Goal: Task Accomplishment & Management: Use online tool/utility

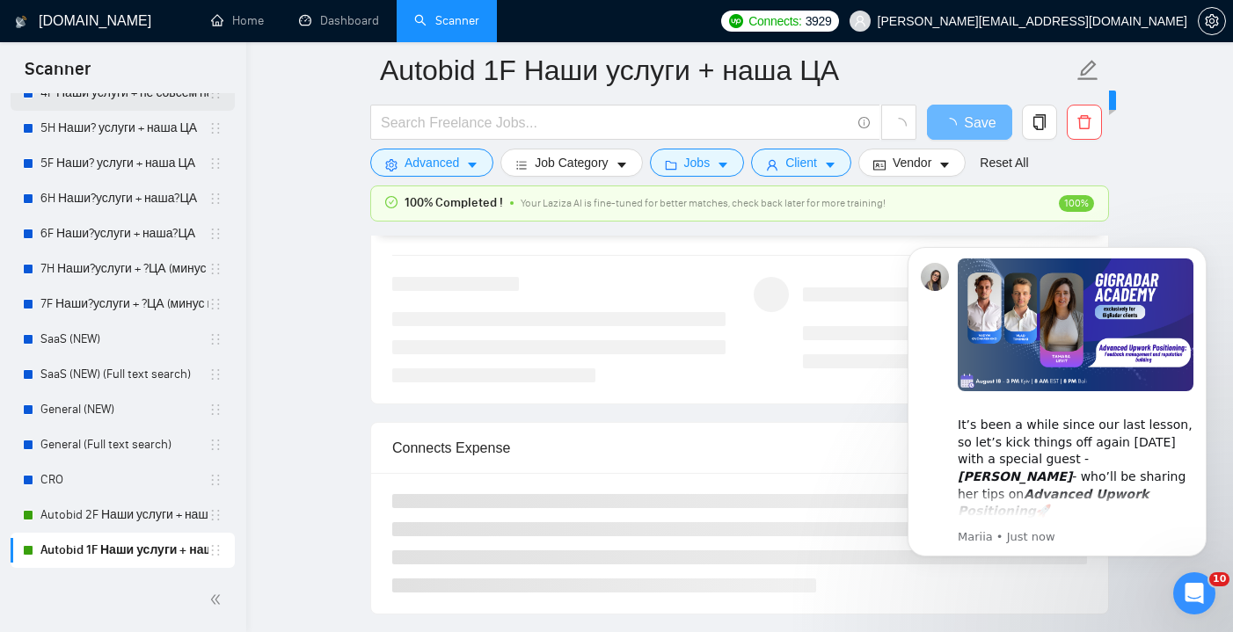
scroll to position [348, 0]
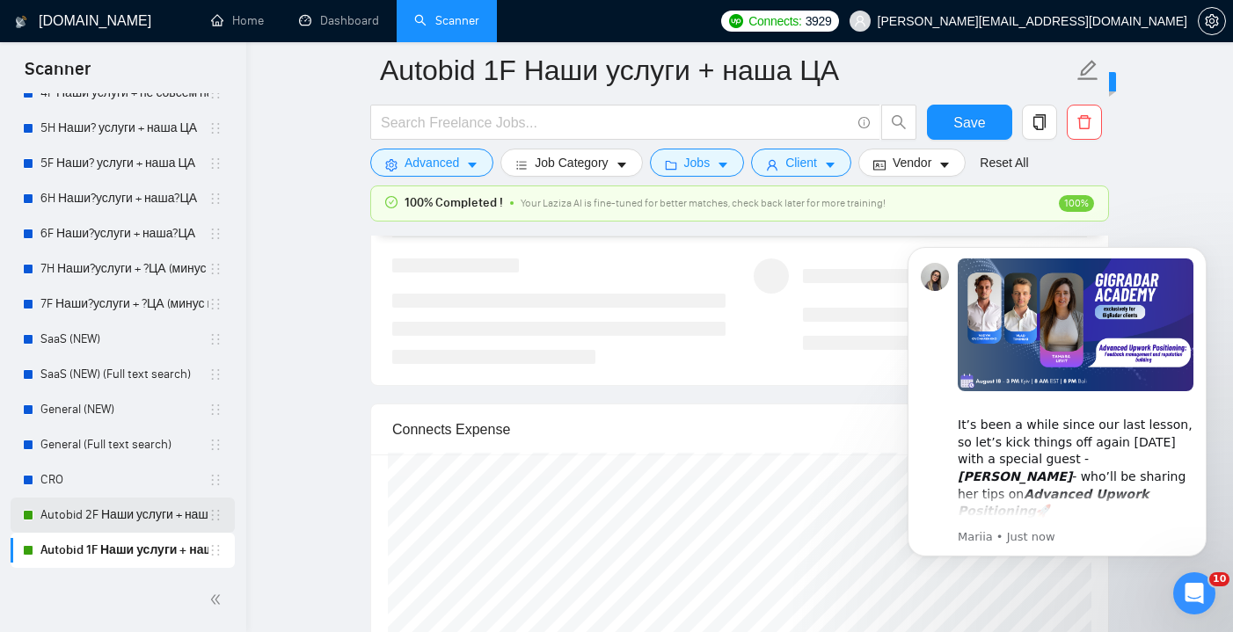
click at [151, 510] on link "Autobid 2F Наши услуги + наша?ЦА" at bounding box center [124, 515] width 168 height 35
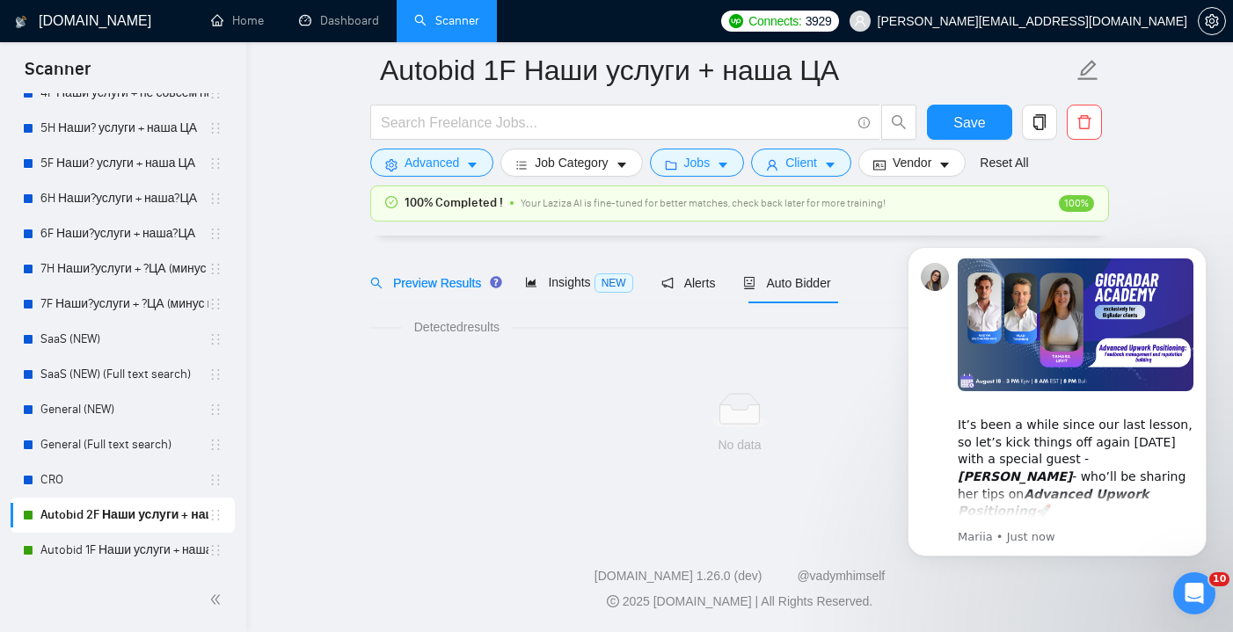
scroll to position [46, 0]
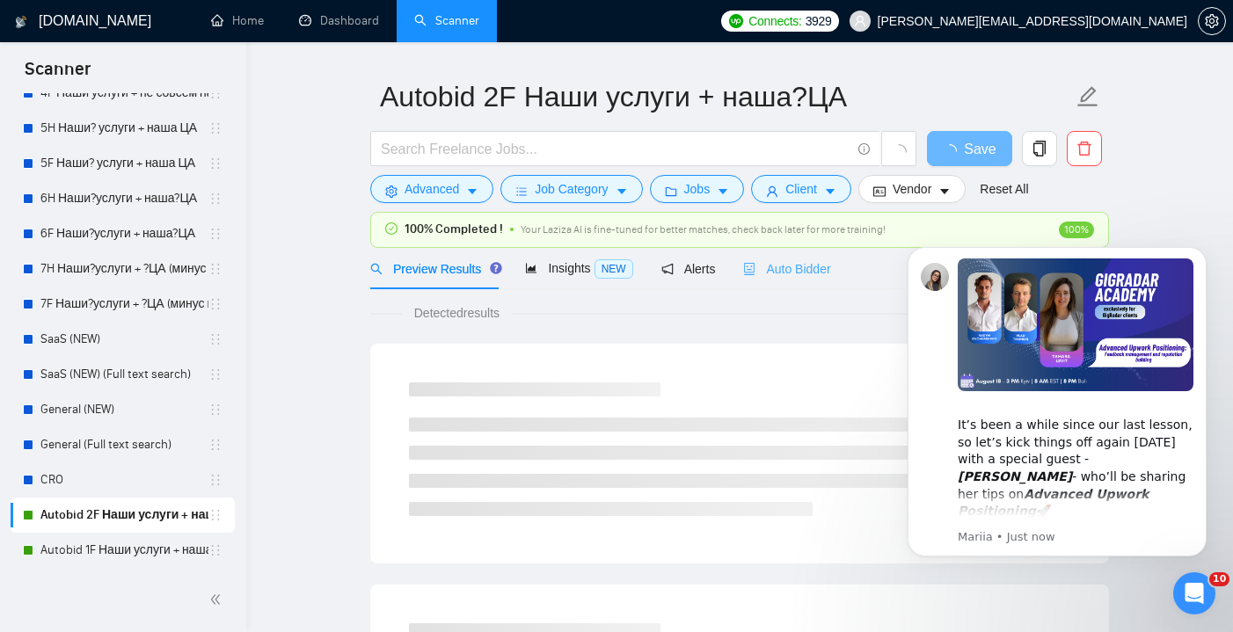
click at [791, 256] on div "Auto Bidder" at bounding box center [786, 268] width 87 height 41
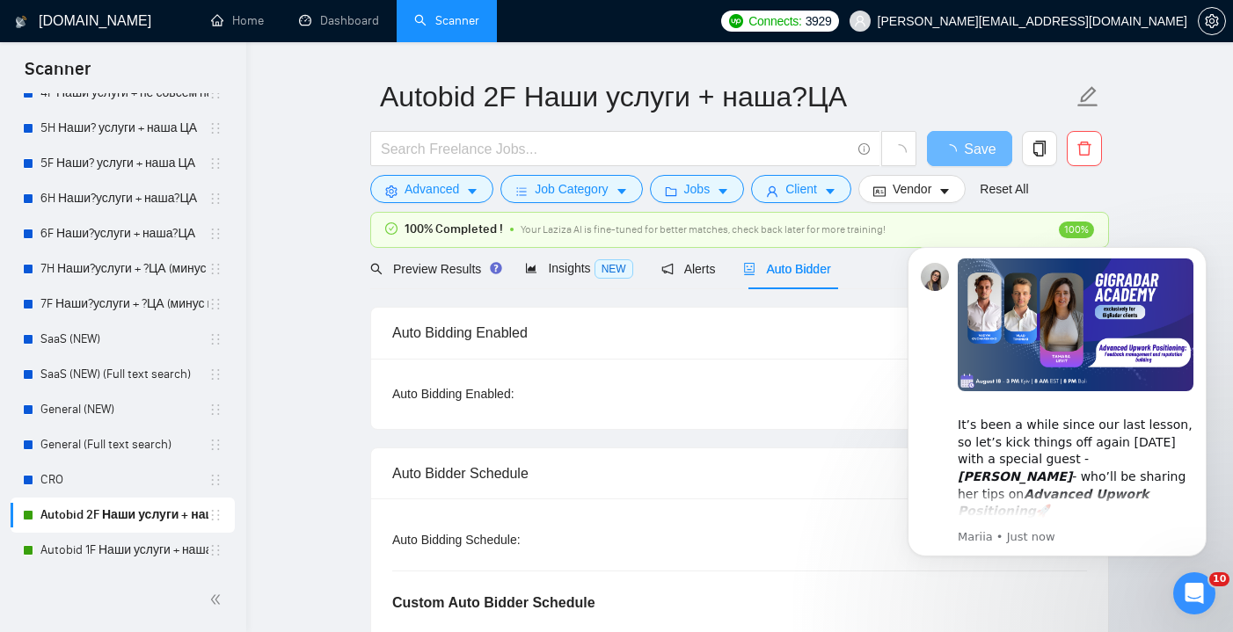
click at [1198, 588] on icon "Open Intercom Messenger" at bounding box center [1194, 593] width 29 height 29
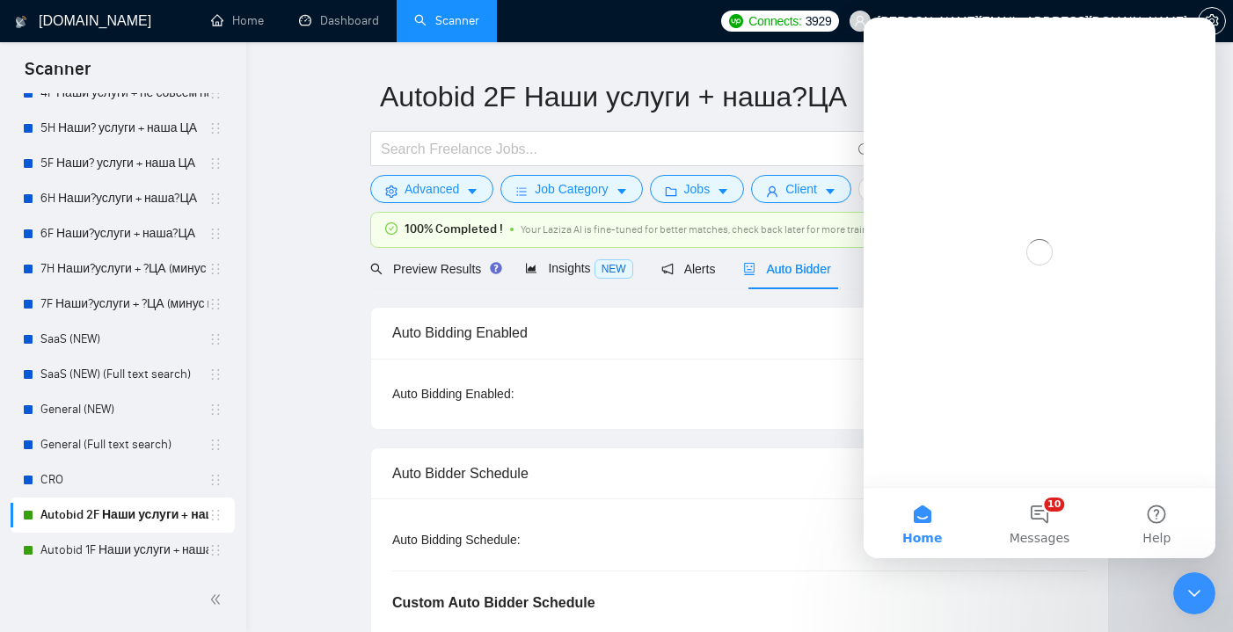
click at [1198, 588] on icon "Close Intercom Messenger" at bounding box center [1194, 593] width 21 height 21
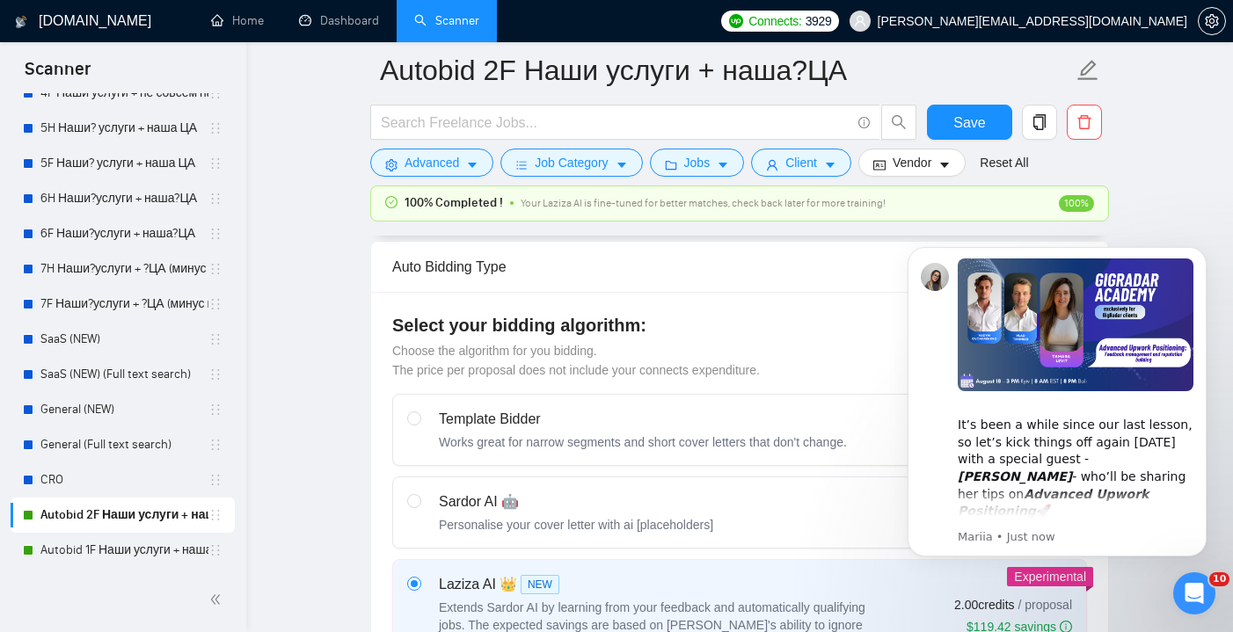
scroll to position [639, 0]
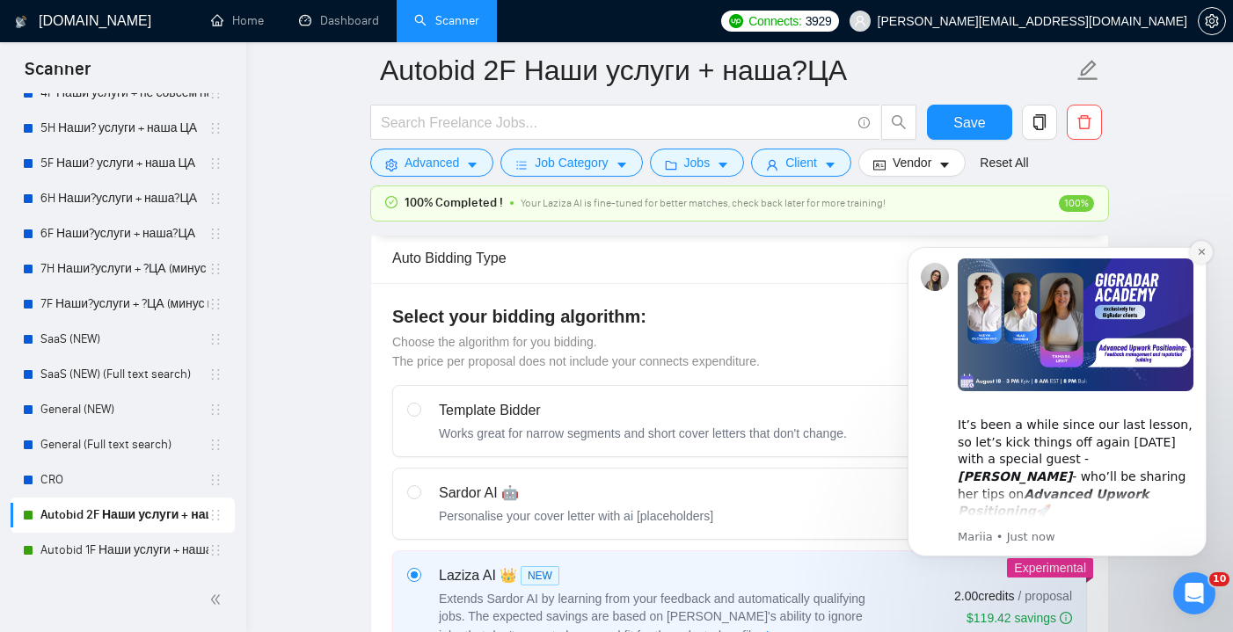
click at [1206, 251] on icon "Dismiss notification" at bounding box center [1202, 252] width 10 height 10
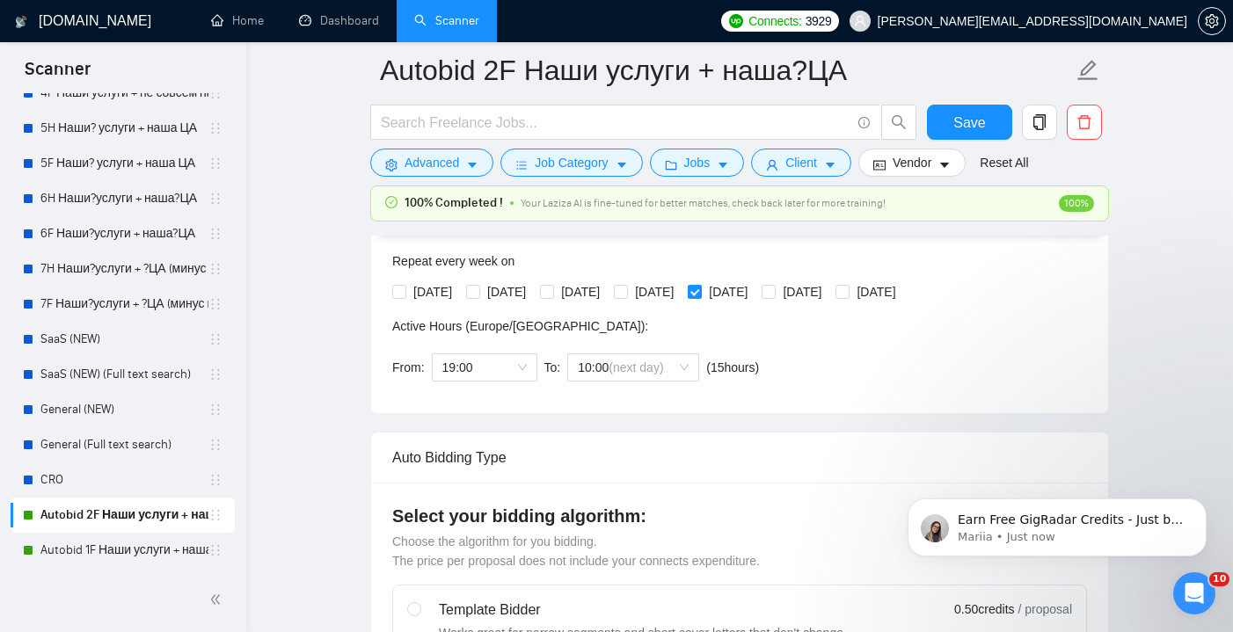
scroll to position [431, 0]
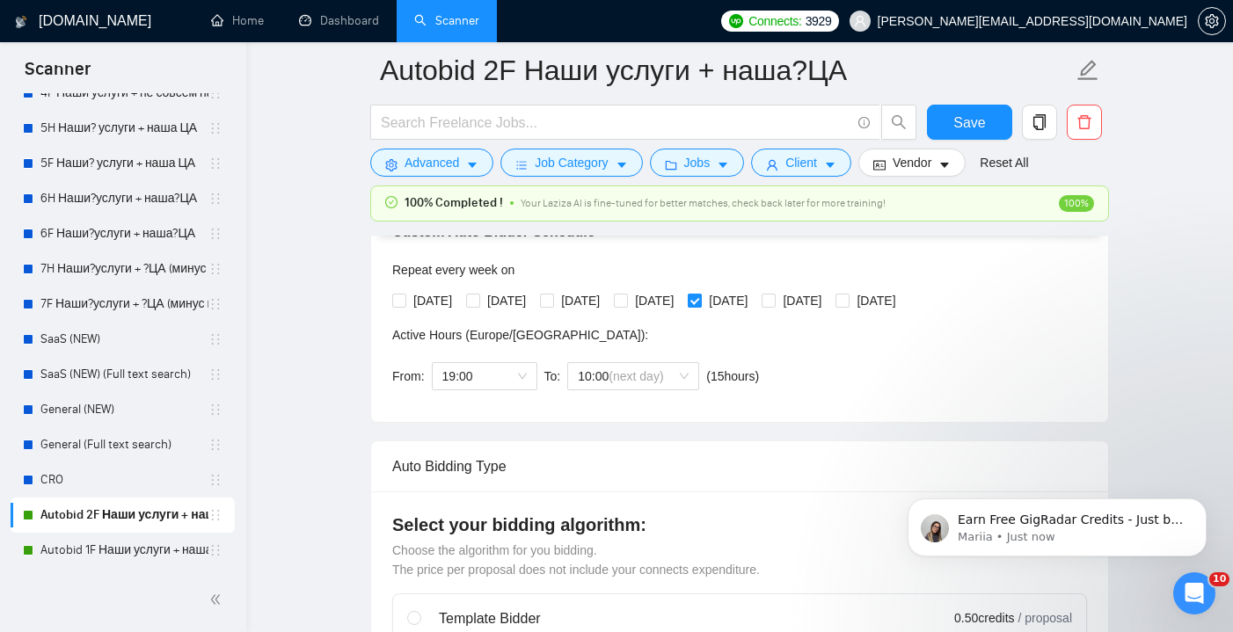
click at [700, 300] on input "[DATE]" at bounding box center [694, 300] width 12 height 12
checkbox input "false"
click at [774, 296] on input "[DATE]" at bounding box center [767, 300] width 12 height 12
checkbox input "true"
click at [525, 382] on span "19:00" at bounding box center [484, 376] width 84 height 26
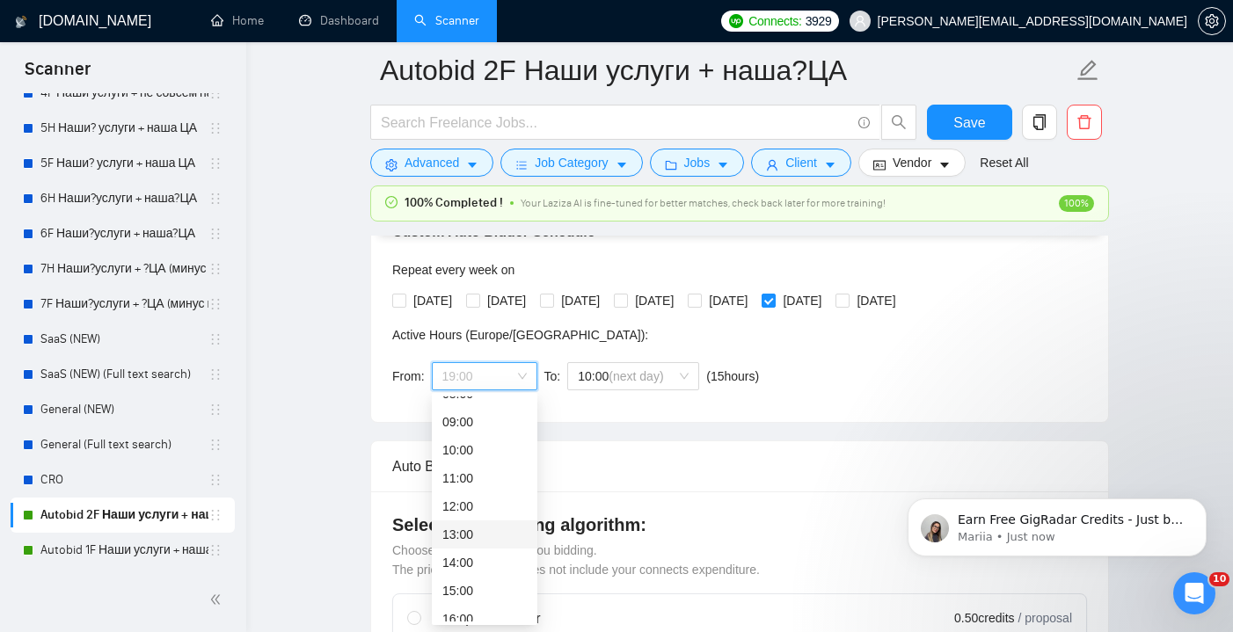
scroll to position [242, 0]
click at [478, 455] on div "10:00" at bounding box center [484, 450] width 84 height 19
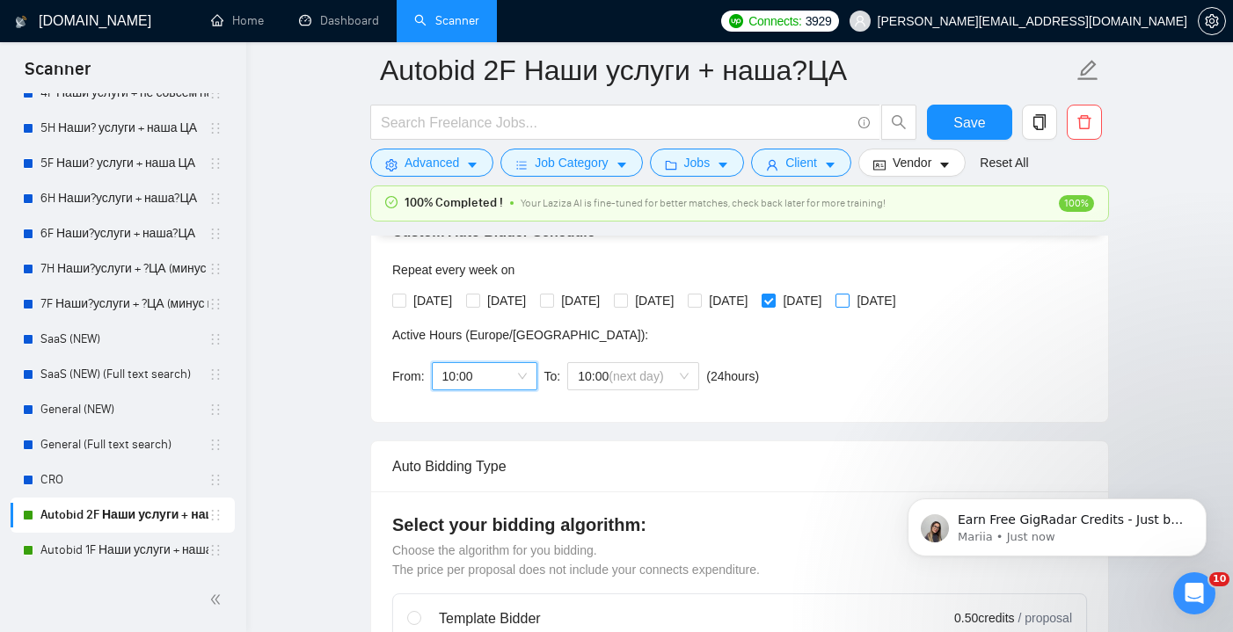
click at [848, 297] on input "[DATE]" at bounding box center [841, 300] width 12 height 12
checkbox input "true"
click at [957, 128] on span "Save" at bounding box center [969, 123] width 32 height 22
click at [134, 555] on link "Autobid 1F Наши услуги + наша ЦА" at bounding box center [124, 550] width 168 height 35
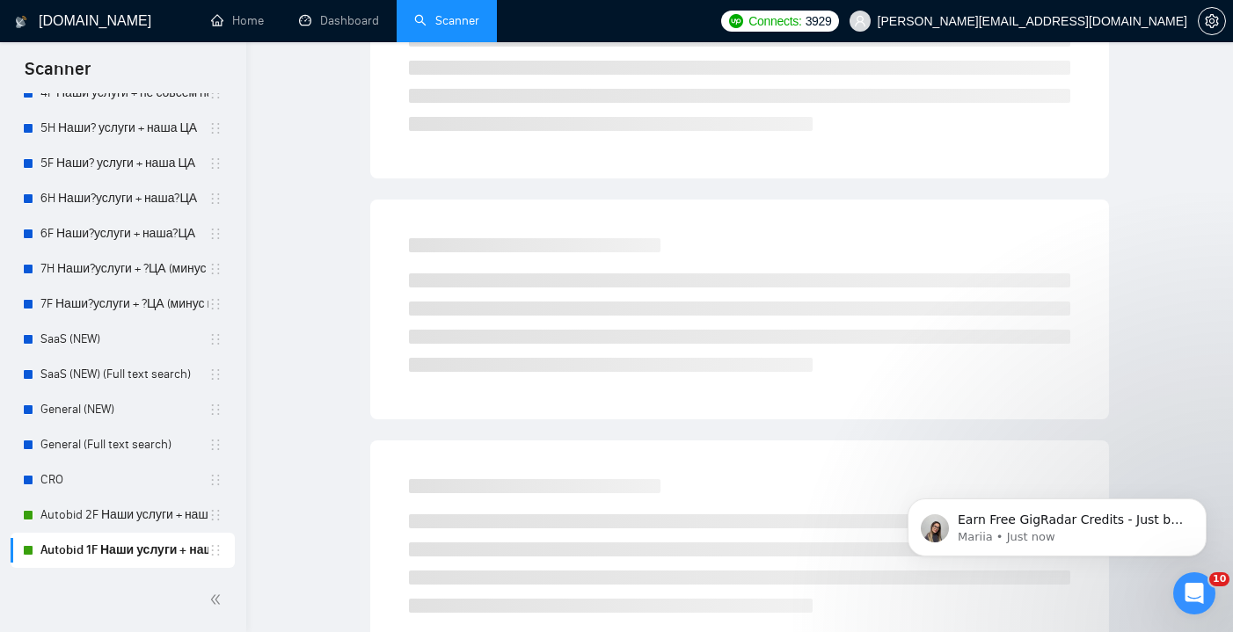
scroll to position [46, 0]
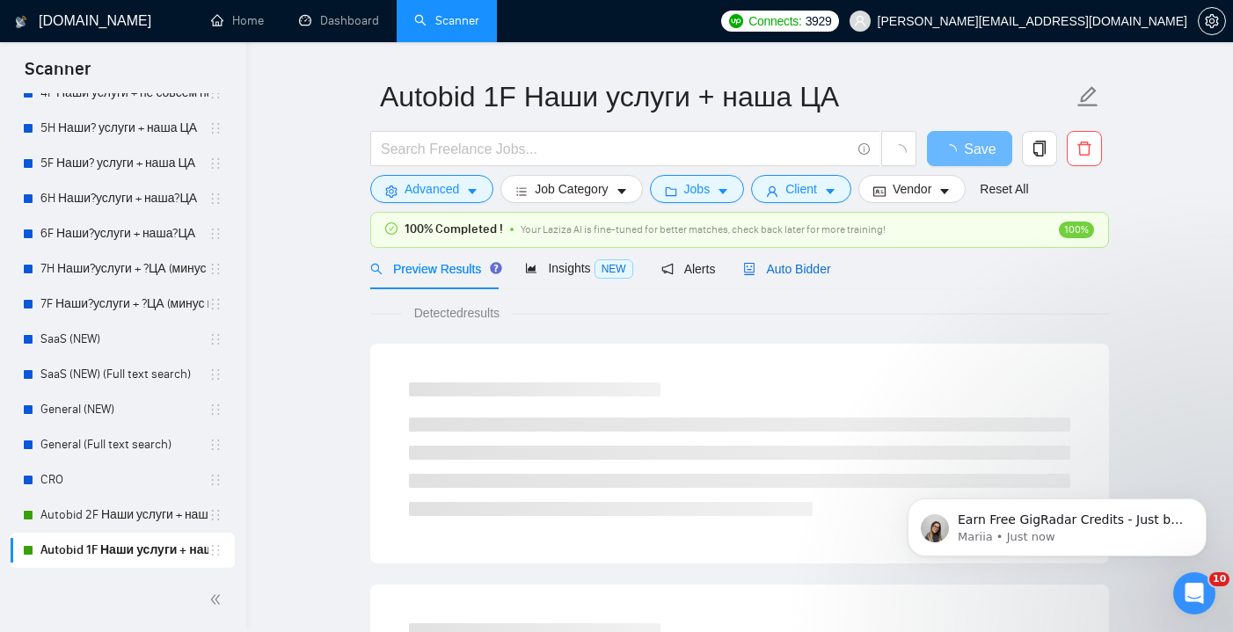
click at [790, 274] on span "Auto Bidder" at bounding box center [786, 269] width 87 height 14
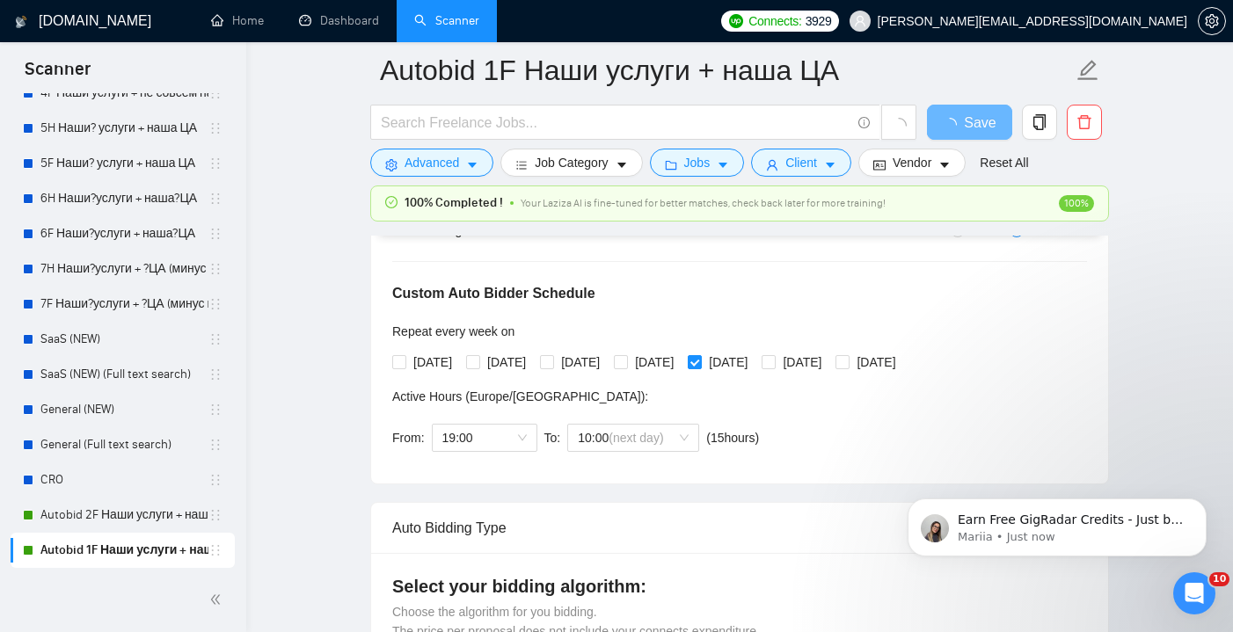
scroll to position [369, 0]
click at [700, 361] on input "[DATE]" at bounding box center [694, 361] width 12 height 12
checkbox input "false"
click at [774, 359] on input "[DATE]" at bounding box center [767, 361] width 12 height 12
checkbox input "true"
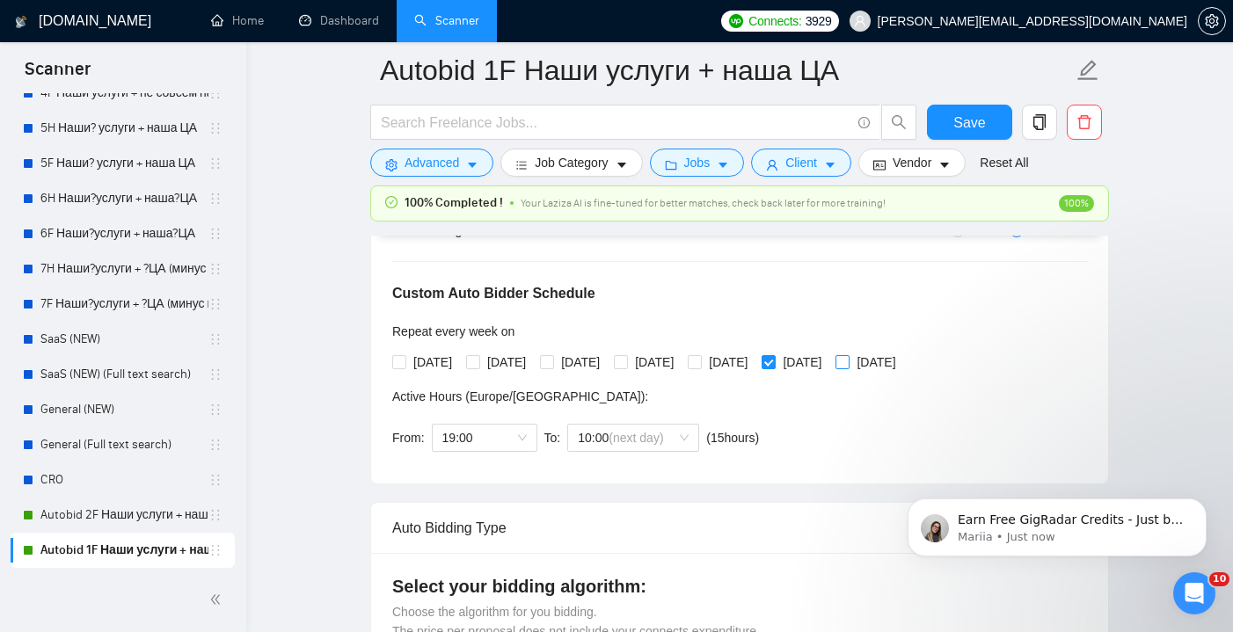
click at [849, 363] on span at bounding box center [842, 362] width 14 height 14
click at [848, 363] on input "[DATE]" at bounding box center [841, 361] width 12 height 12
checkbox input "true"
click at [506, 435] on span "19:00" at bounding box center [484, 438] width 84 height 26
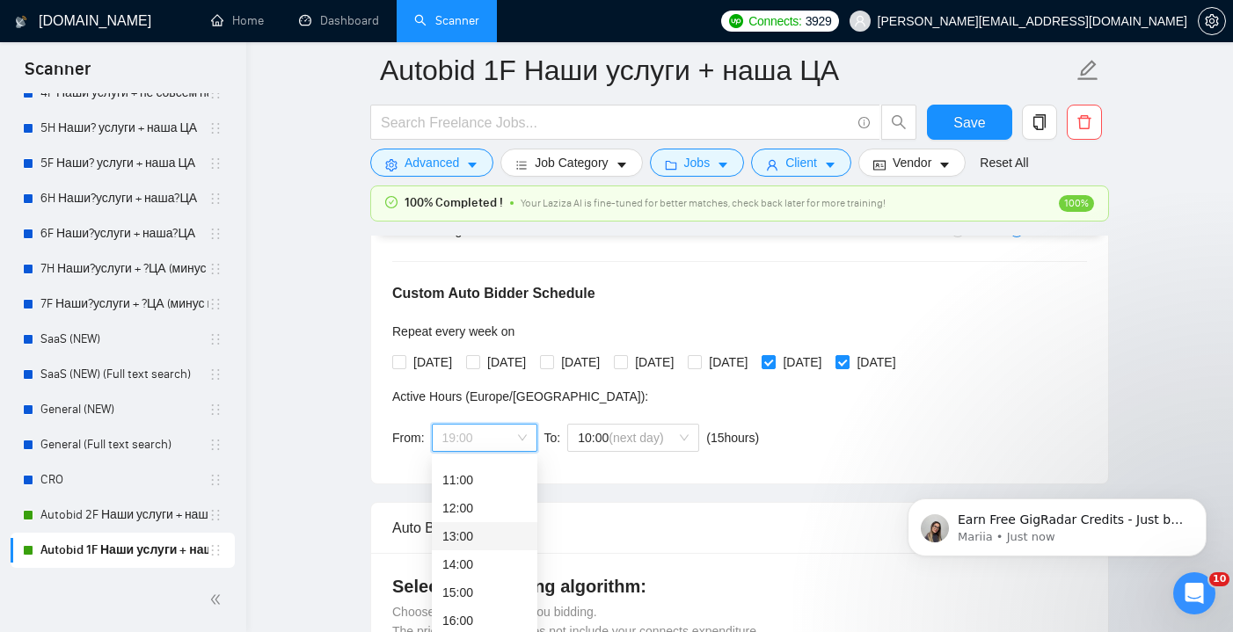
scroll to position [281, 0]
click at [492, 474] on div "10:00" at bounding box center [484, 472] width 84 height 19
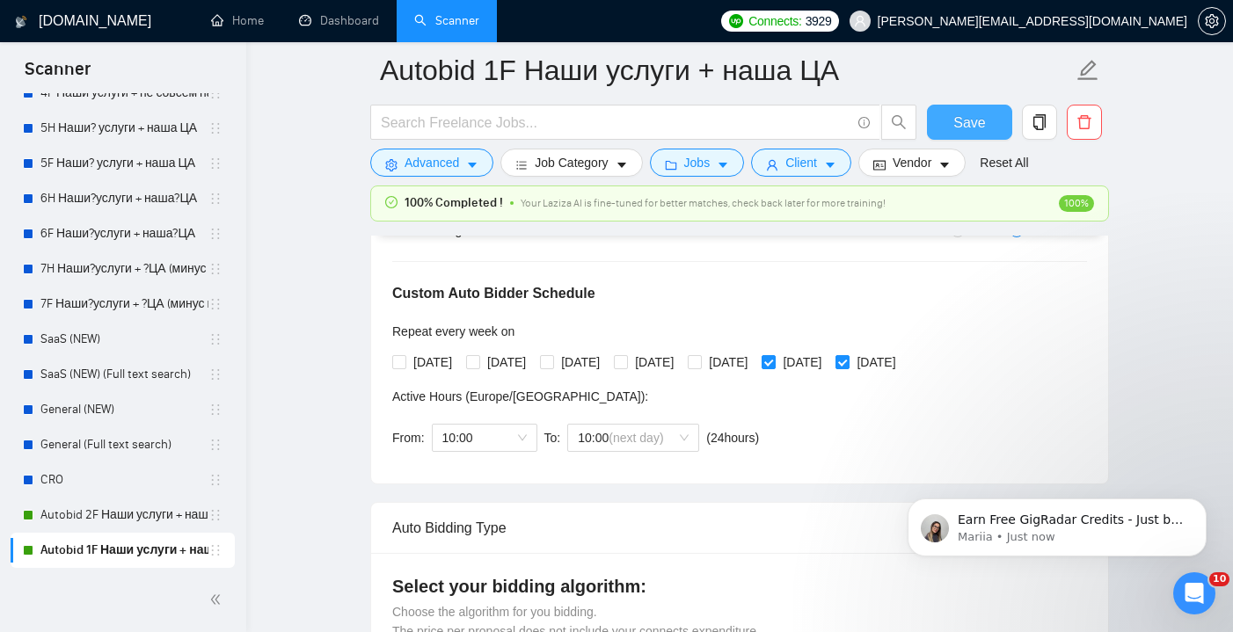
click at [981, 119] on span "Save" at bounding box center [969, 123] width 32 height 22
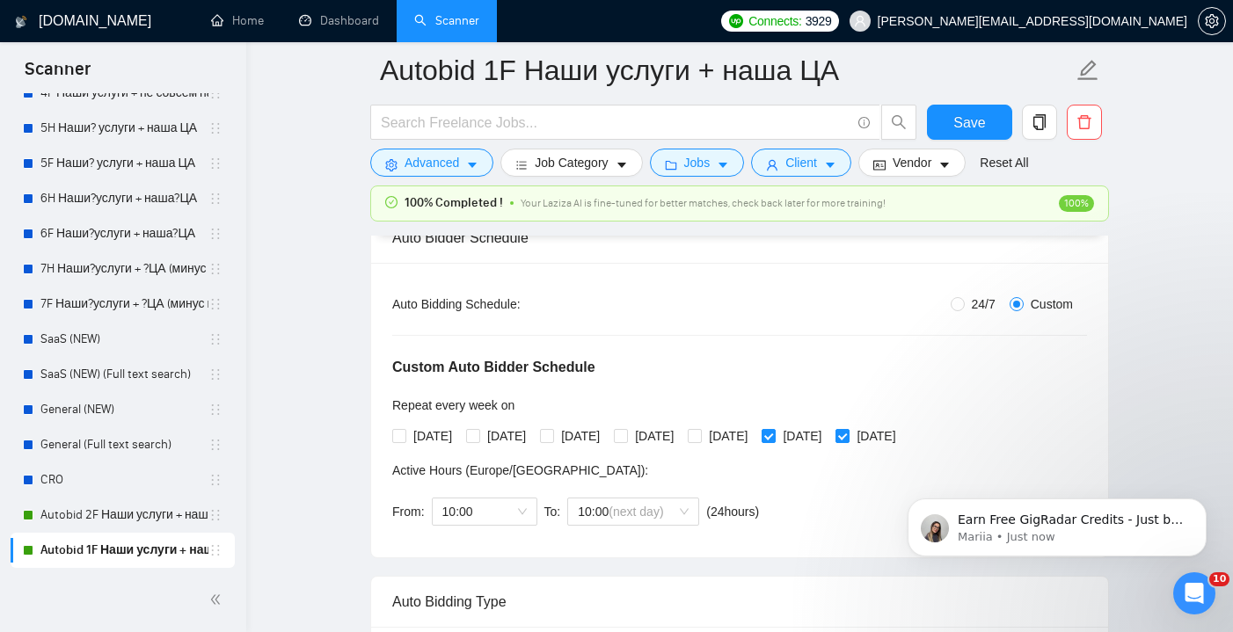
scroll to position [312, 0]
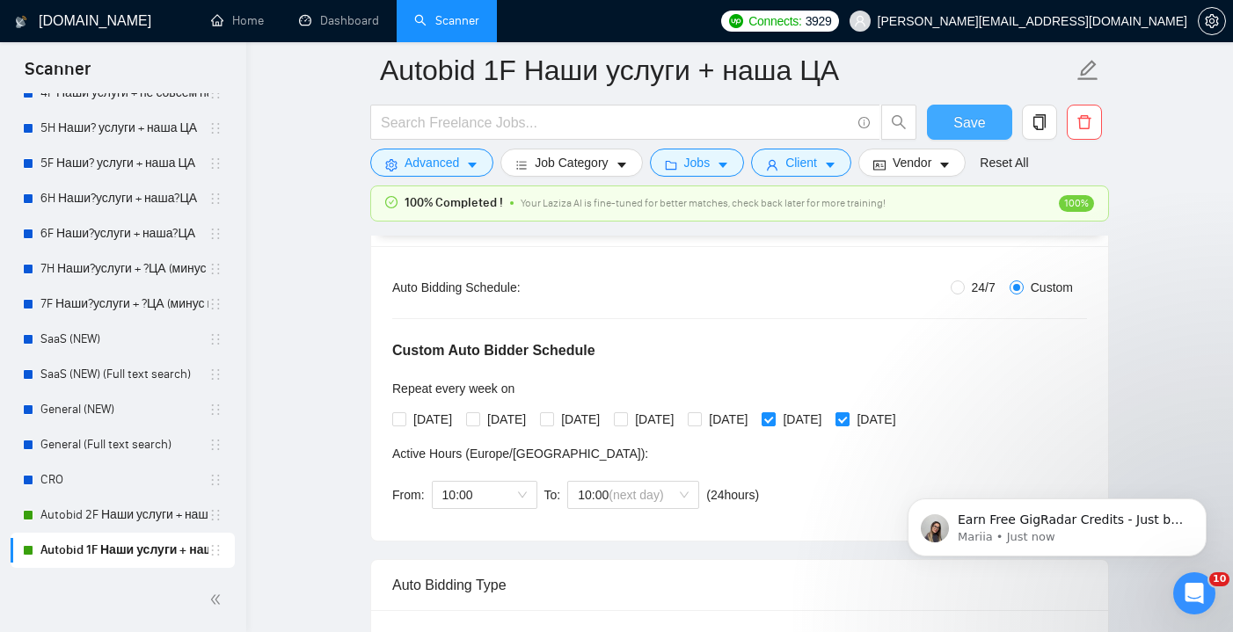
click at [961, 113] on span "Save" at bounding box center [969, 123] width 32 height 22
click at [118, 521] on link "Autobid 2F Наши услуги + наша?ЦА" at bounding box center [124, 515] width 168 height 35
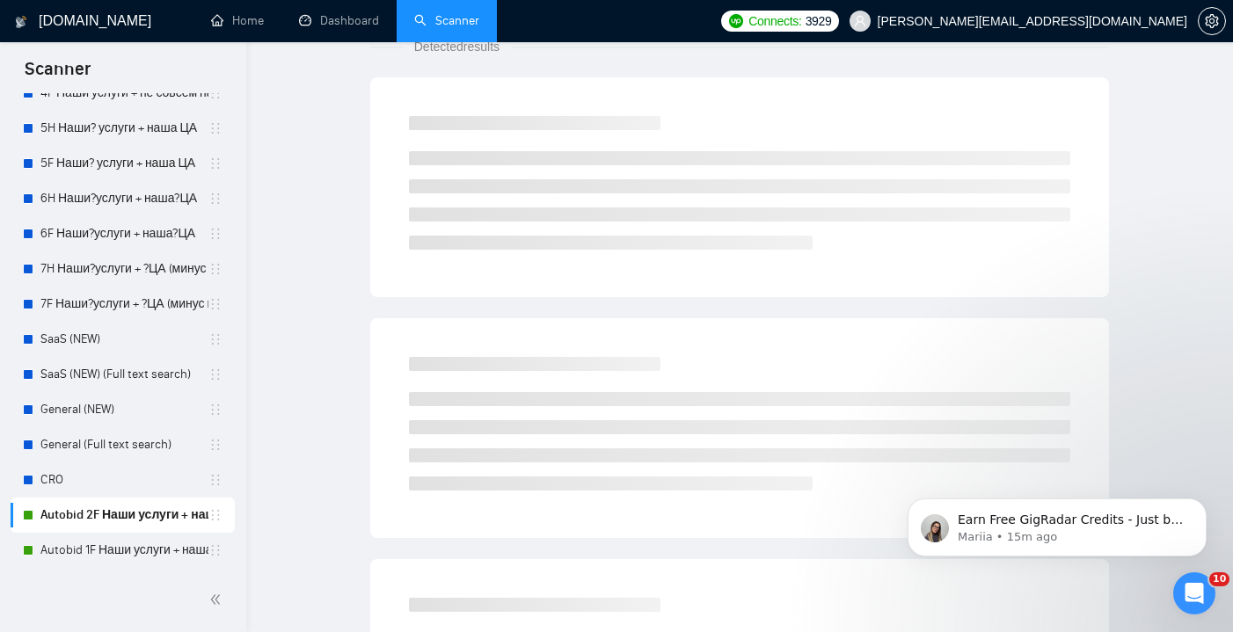
scroll to position [46, 0]
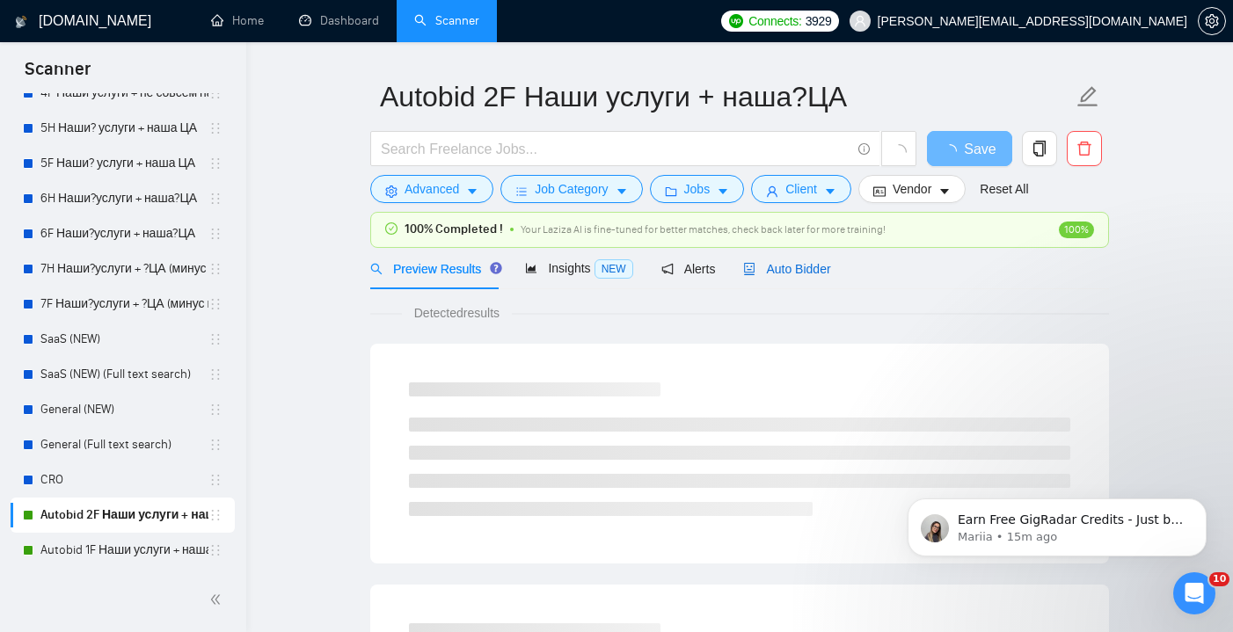
click at [791, 263] on span "Auto Bidder" at bounding box center [786, 269] width 87 height 14
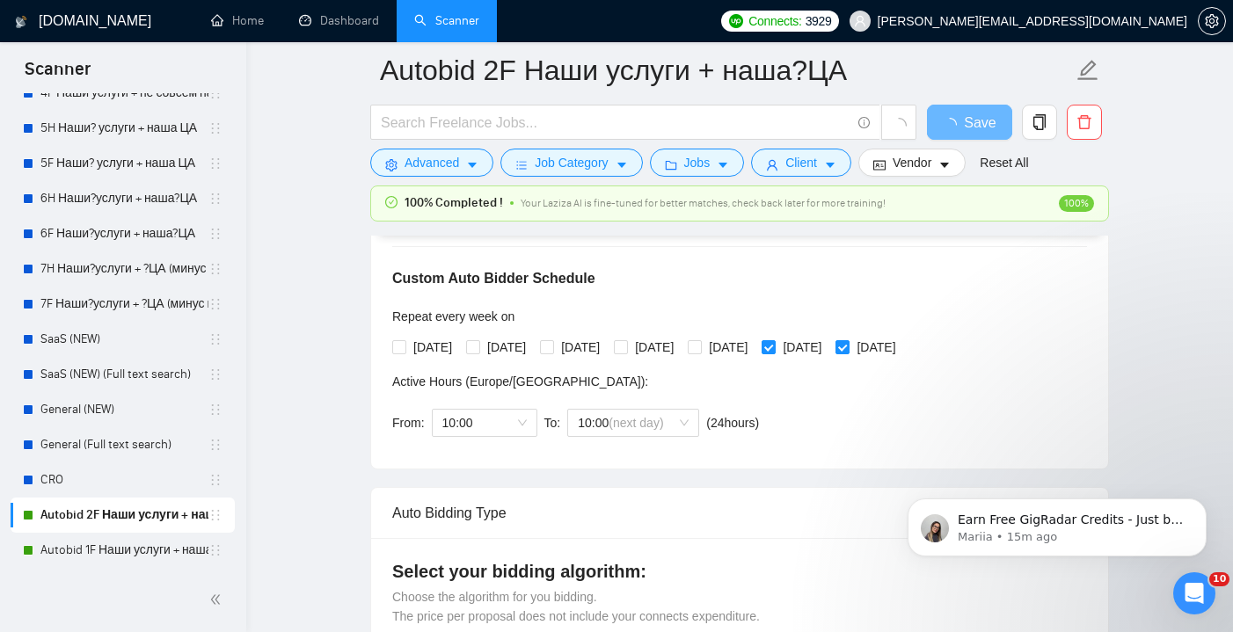
scroll to position [397, 0]
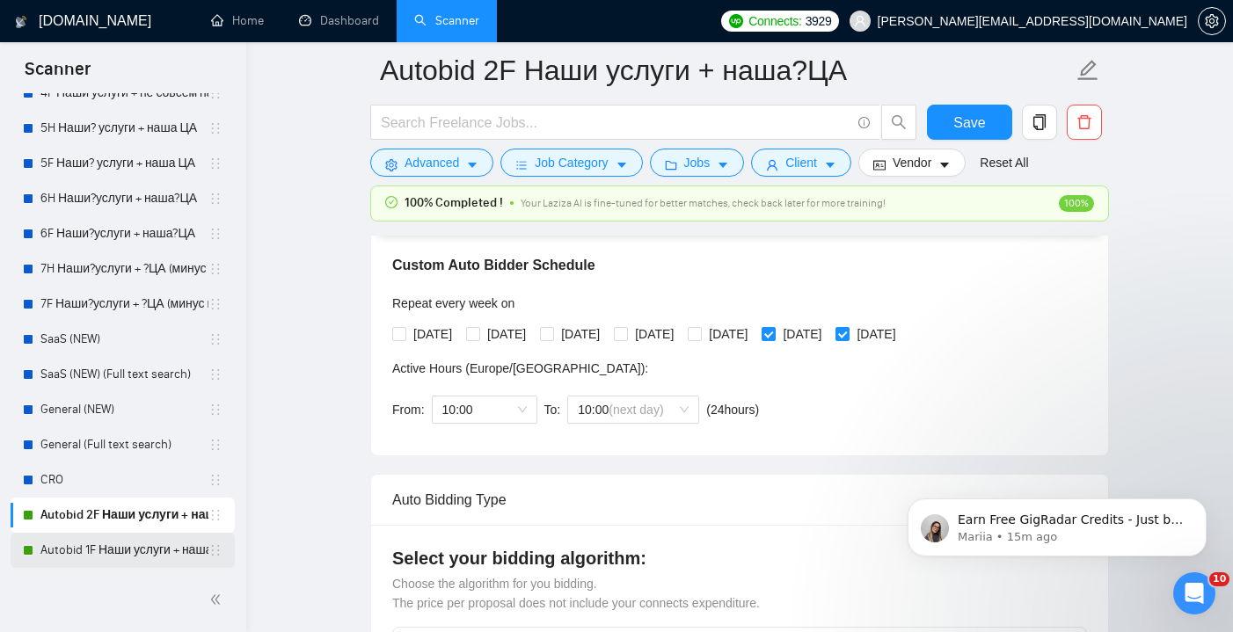
click at [160, 541] on link "Autobid 1F Наши услуги + наша ЦА" at bounding box center [124, 550] width 168 height 35
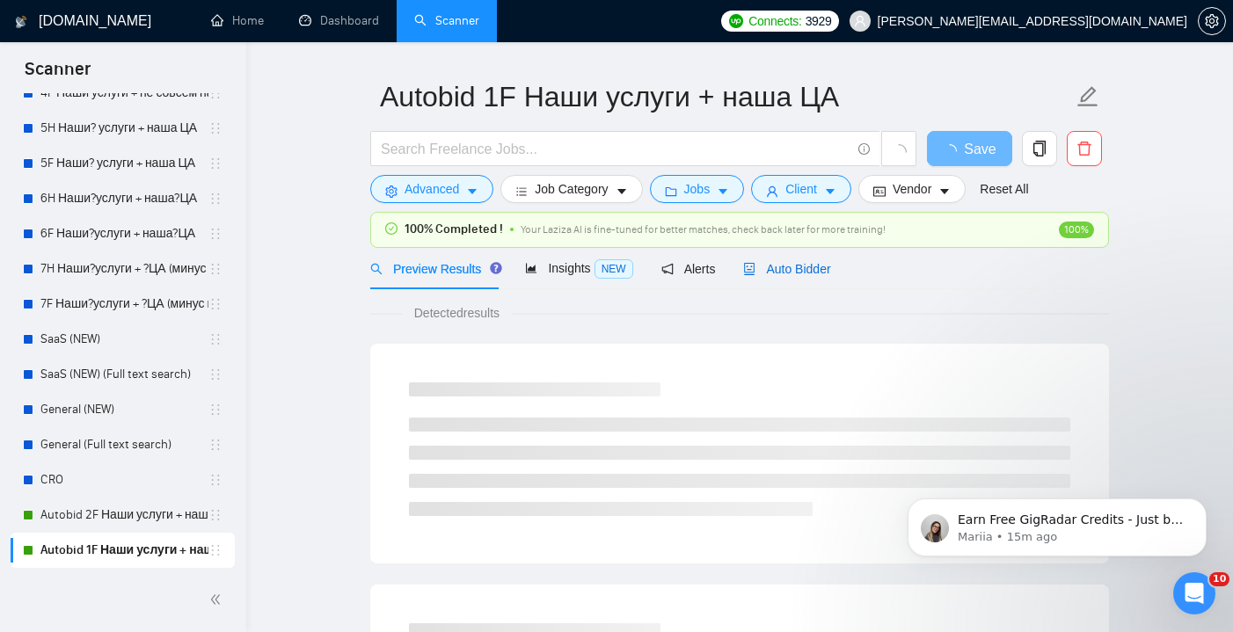
click at [816, 265] on span "Auto Bidder" at bounding box center [786, 269] width 87 height 14
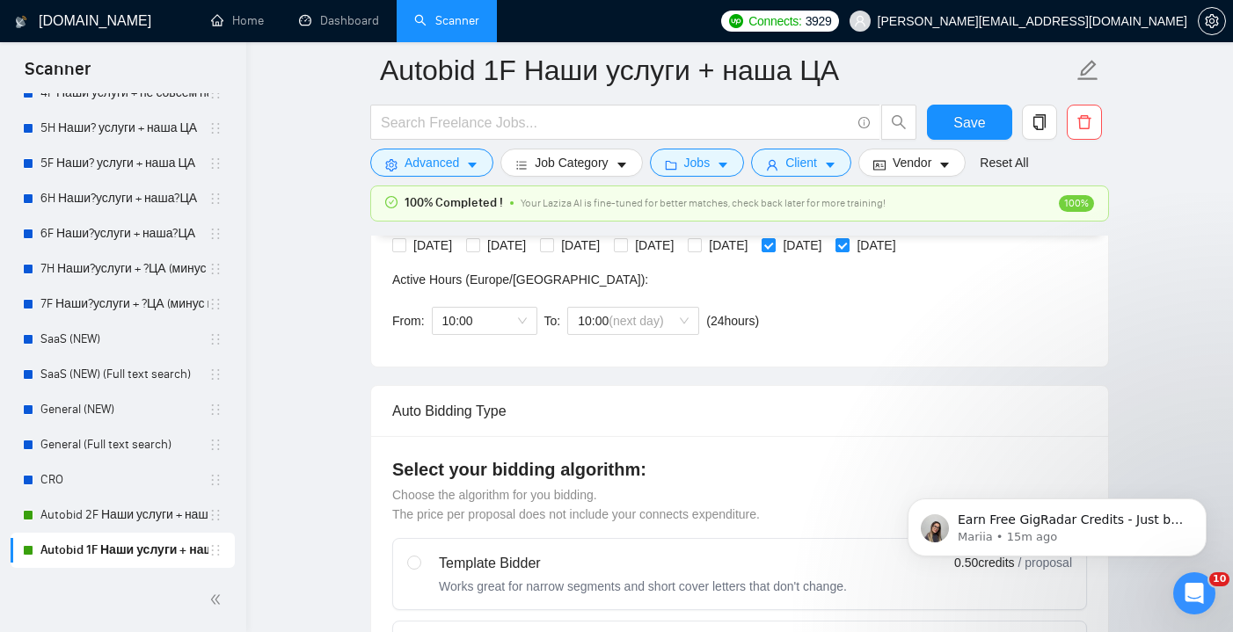
scroll to position [481, 0]
